Goal: Check status: Check status

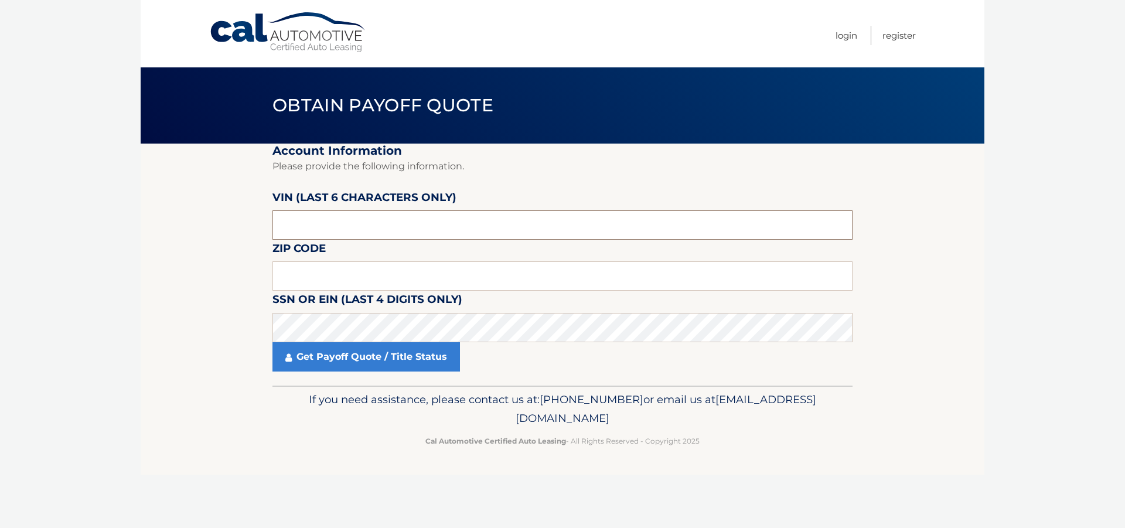
click at [372, 230] on input "text" at bounding box center [563, 224] width 580 height 29
click at [372, 233] on input "text" at bounding box center [563, 224] width 580 height 29
type input "160605"
click at [398, 277] on input "text" at bounding box center [563, 275] width 580 height 29
click at [346, 274] on input "text" at bounding box center [563, 275] width 580 height 29
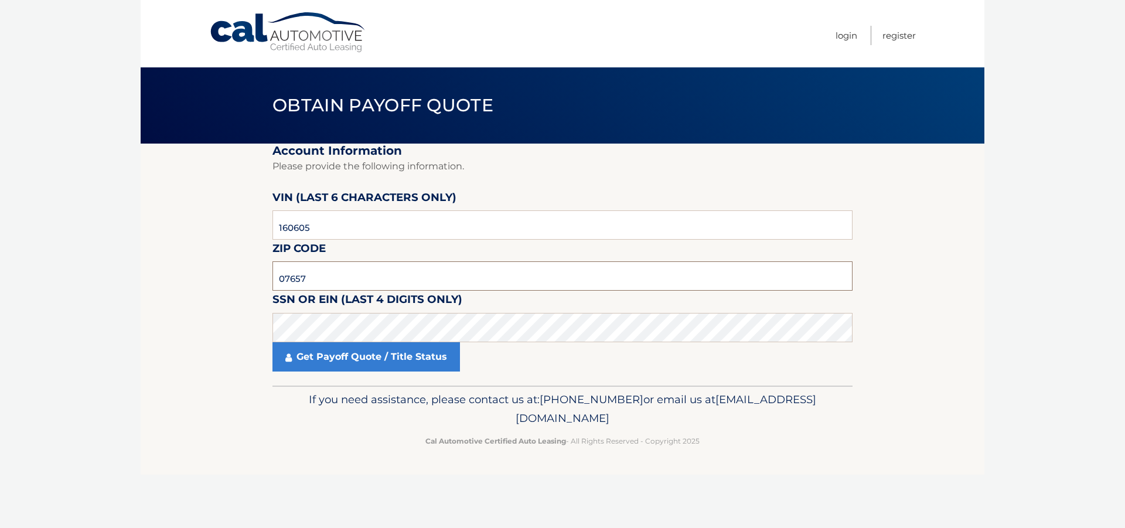
type input "07657"
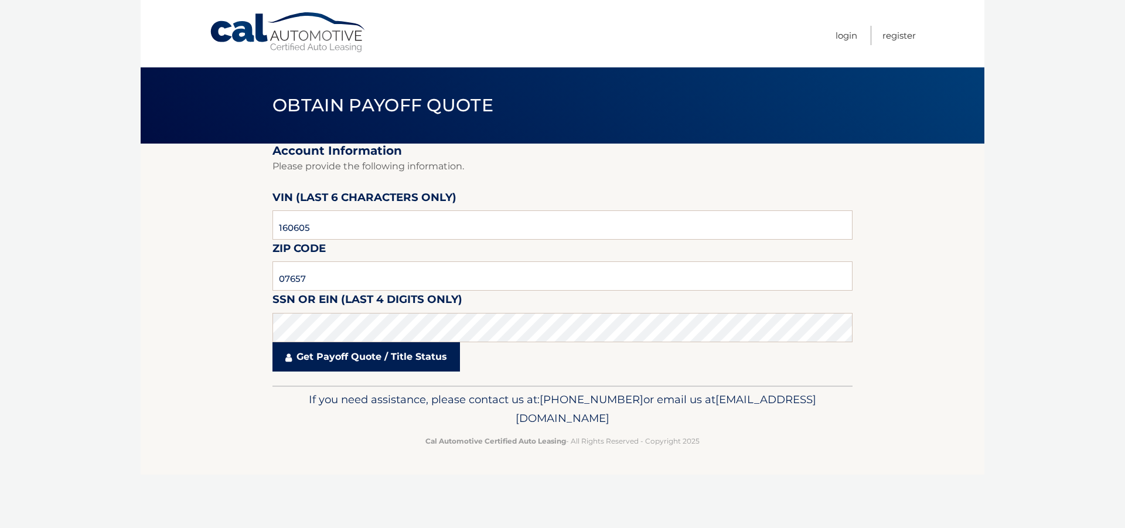
click at [400, 359] on link "Get Payoff Quote / Title Status" at bounding box center [367, 356] width 188 height 29
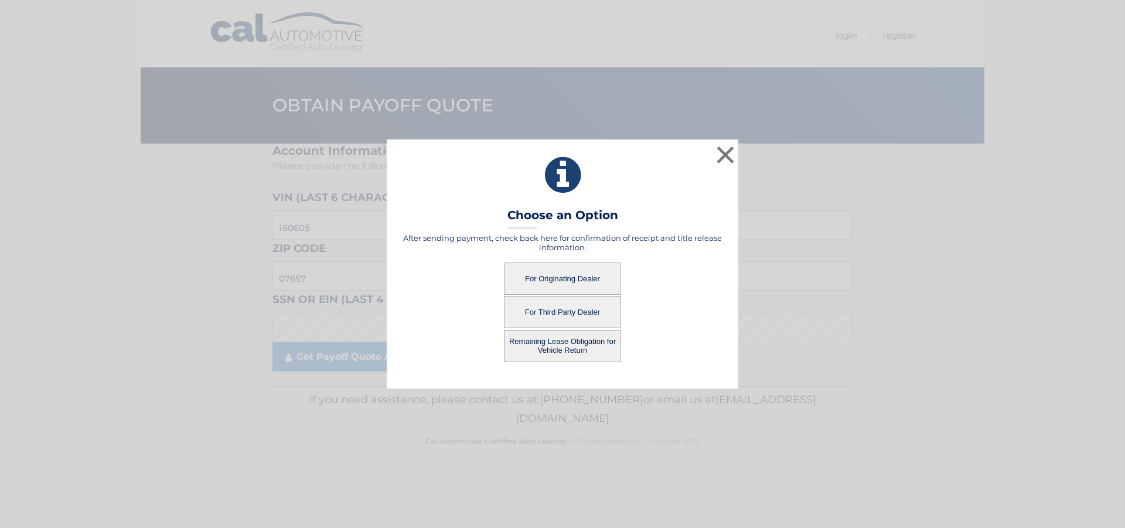
click at [590, 282] on button "For Originating Dealer" at bounding box center [562, 279] width 117 height 32
click at [554, 278] on button "For Originating Dealer" at bounding box center [562, 279] width 117 height 32
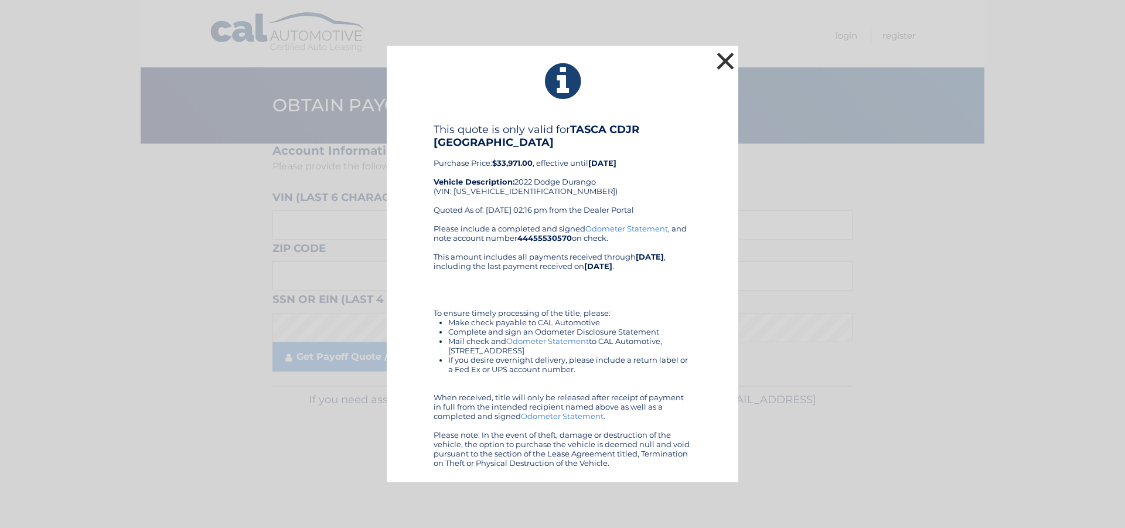
click at [726, 69] on button "×" at bounding box center [725, 60] width 23 height 23
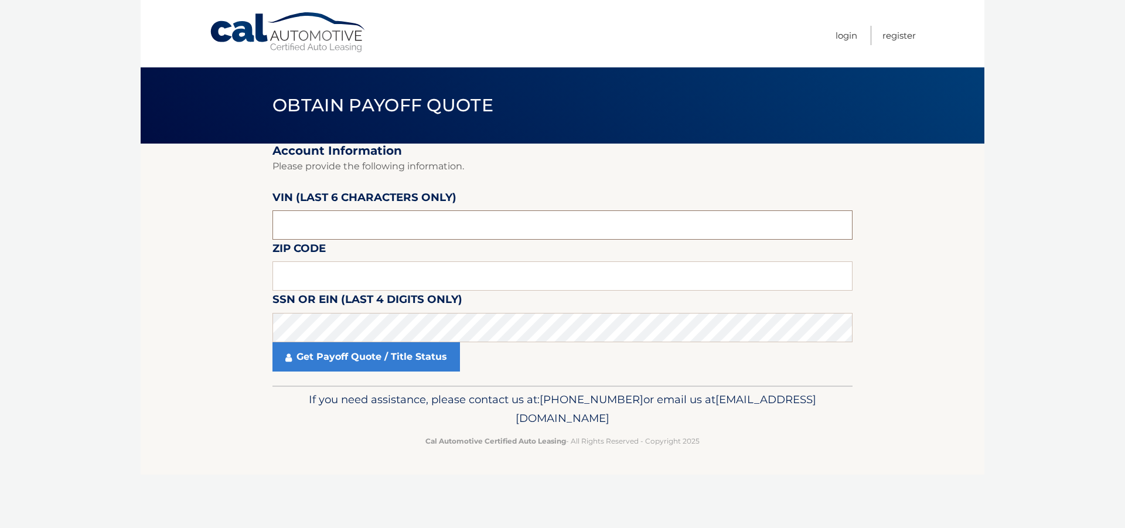
click at [383, 220] on input "text" at bounding box center [563, 224] width 580 height 29
click at [379, 223] on input "text" at bounding box center [563, 224] width 580 height 29
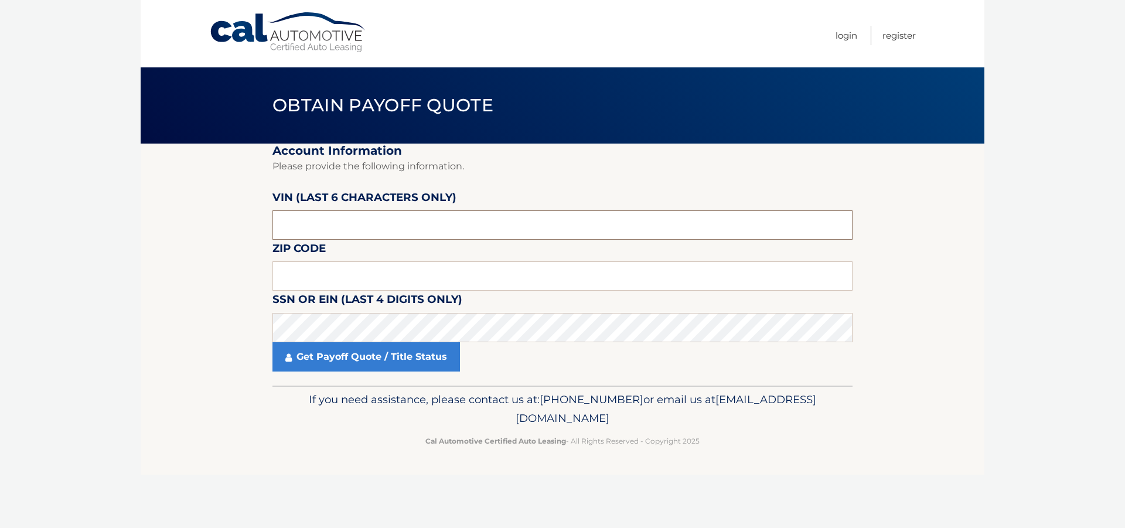
click at [379, 223] on input "text" at bounding box center [563, 224] width 580 height 29
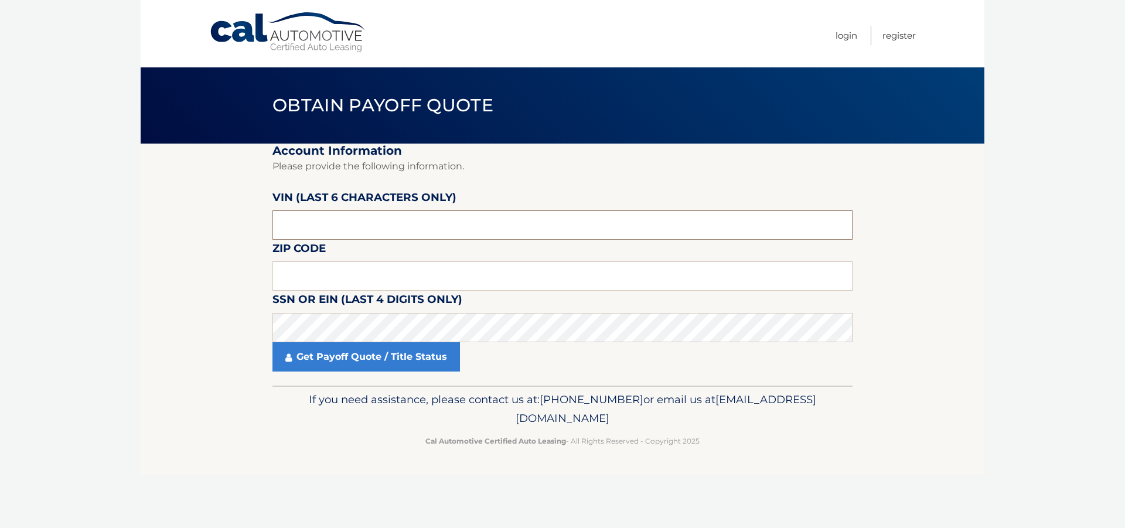
click at [379, 223] on input "text" at bounding box center [563, 224] width 580 height 29
click at [370, 230] on input "07657*" at bounding box center [563, 224] width 580 height 29
type input "0*****"
type input "160605"
type input "07657"
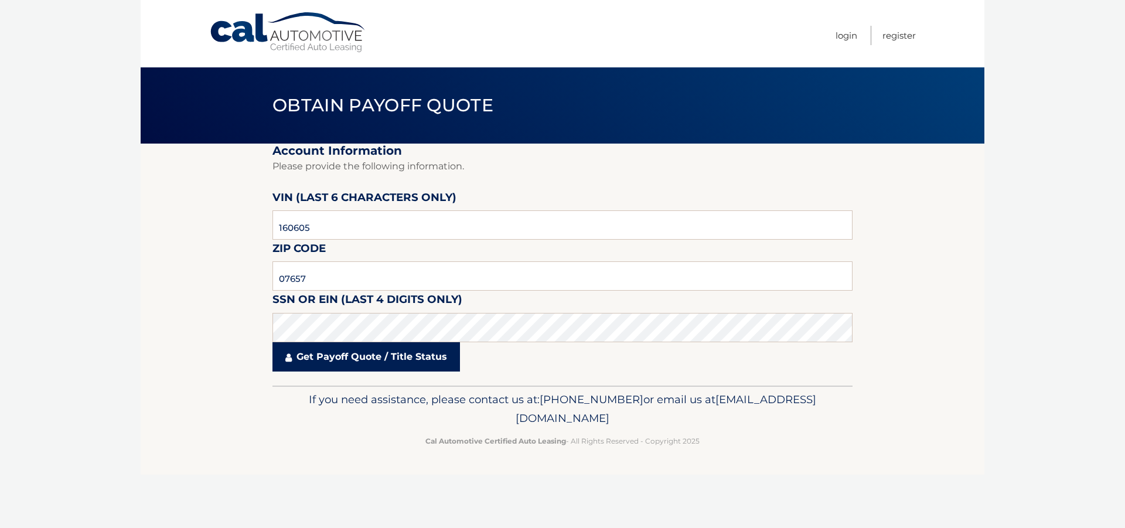
click at [330, 353] on link "Get Payoff Quote / Title Status" at bounding box center [367, 356] width 188 height 29
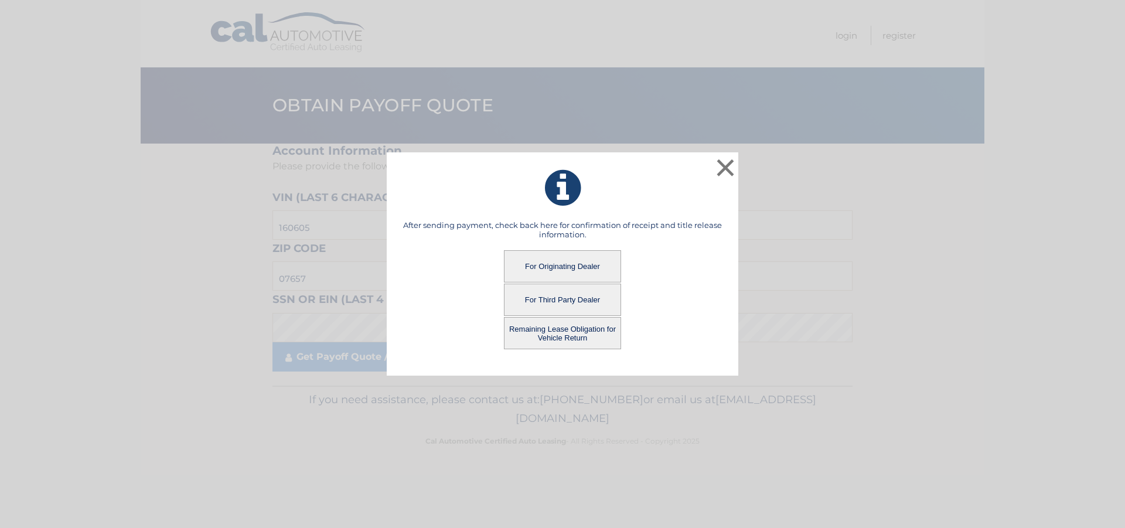
click at [553, 326] on button "Remaining Lease Obligation for Vehicle Return" at bounding box center [562, 333] width 117 height 32
click at [556, 338] on button "Remaining Lease Obligation for Vehicle Return" at bounding box center [562, 333] width 117 height 32
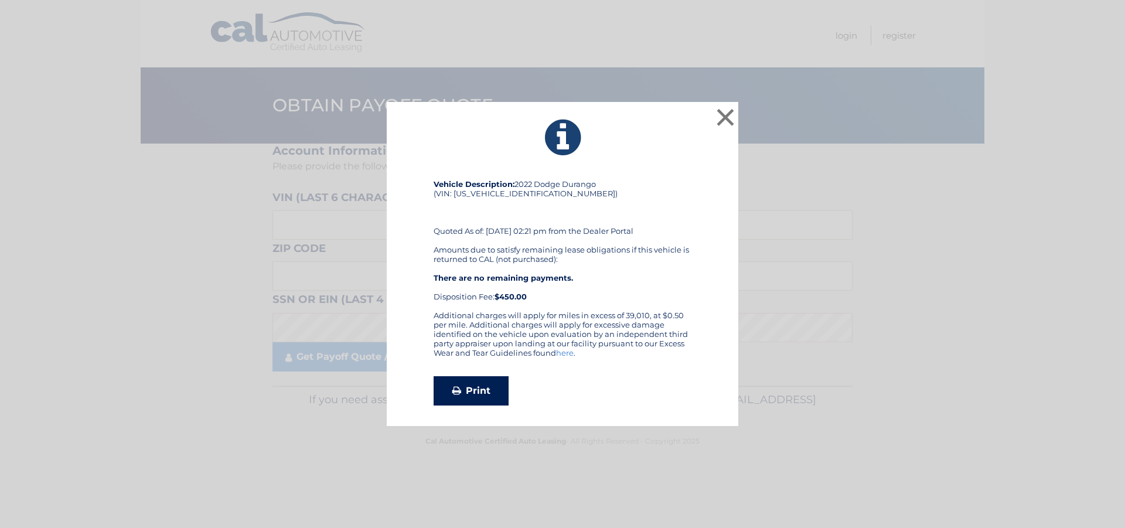
click at [482, 389] on link "Print" at bounding box center [471, 390] width 75 height 29
